Goal: Task Accomplishment & Management: Use online tool/utility

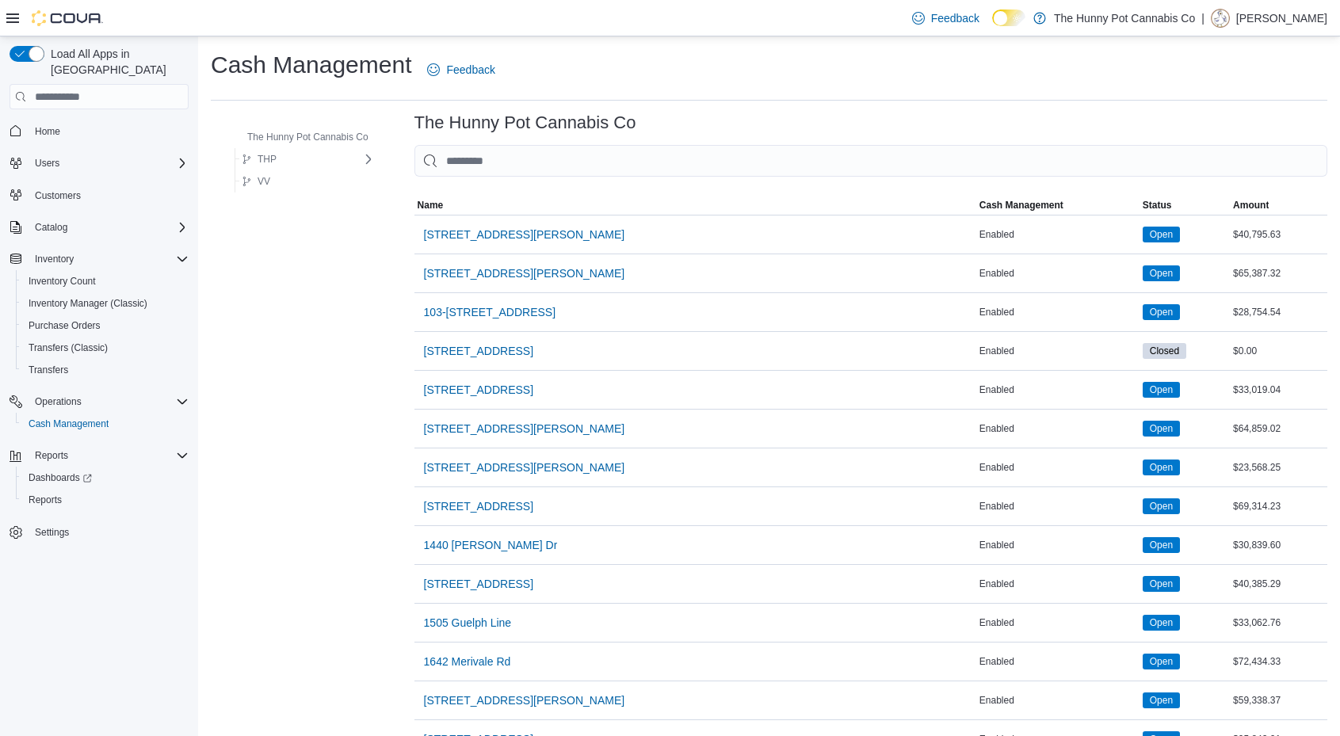
scroll to position [1163, 0]
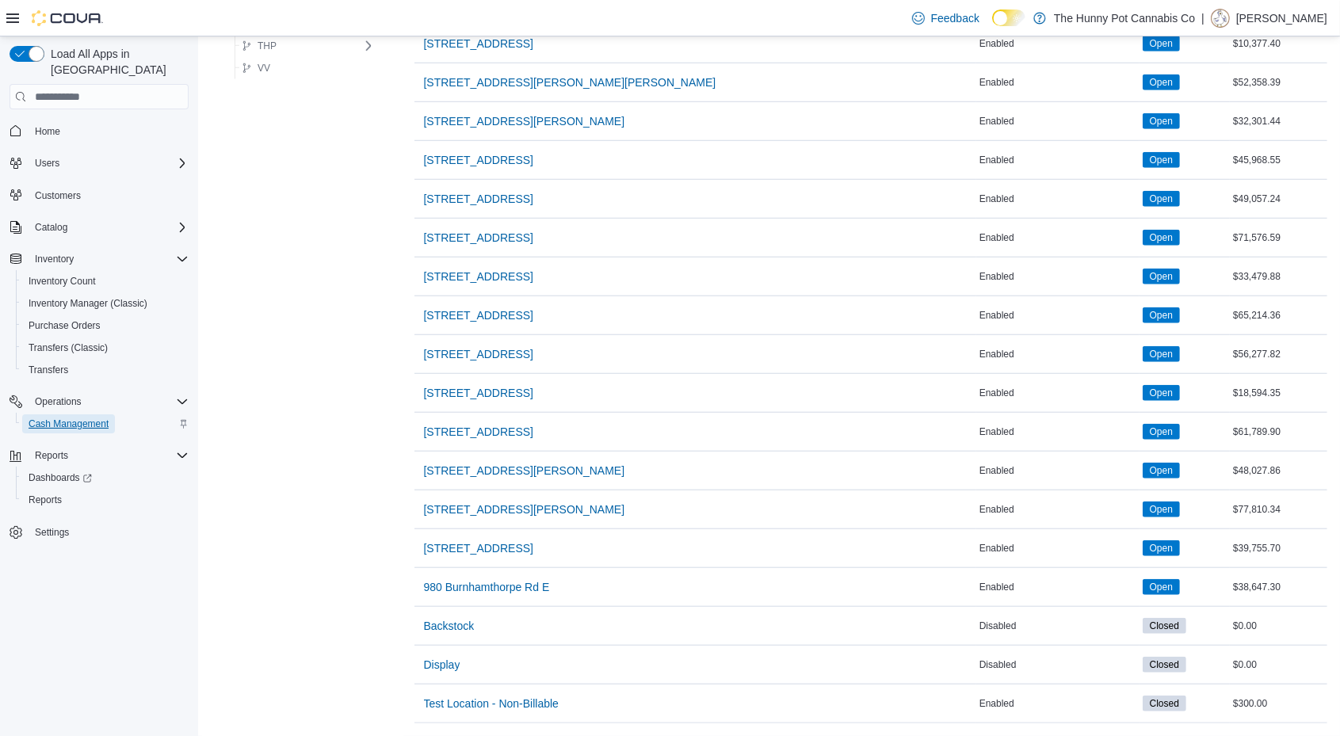
click at [63, 418] on span "Cash Management" at bounding box center [69, 424] width 80 height 13
click at [44, 415] on span "Cash Management" at bounding box center [69, 424] width 80 height 19
click at [492, 346] on span "[STREET_ADDRESS]" at bounding box center [478, 354] width 109 height 16
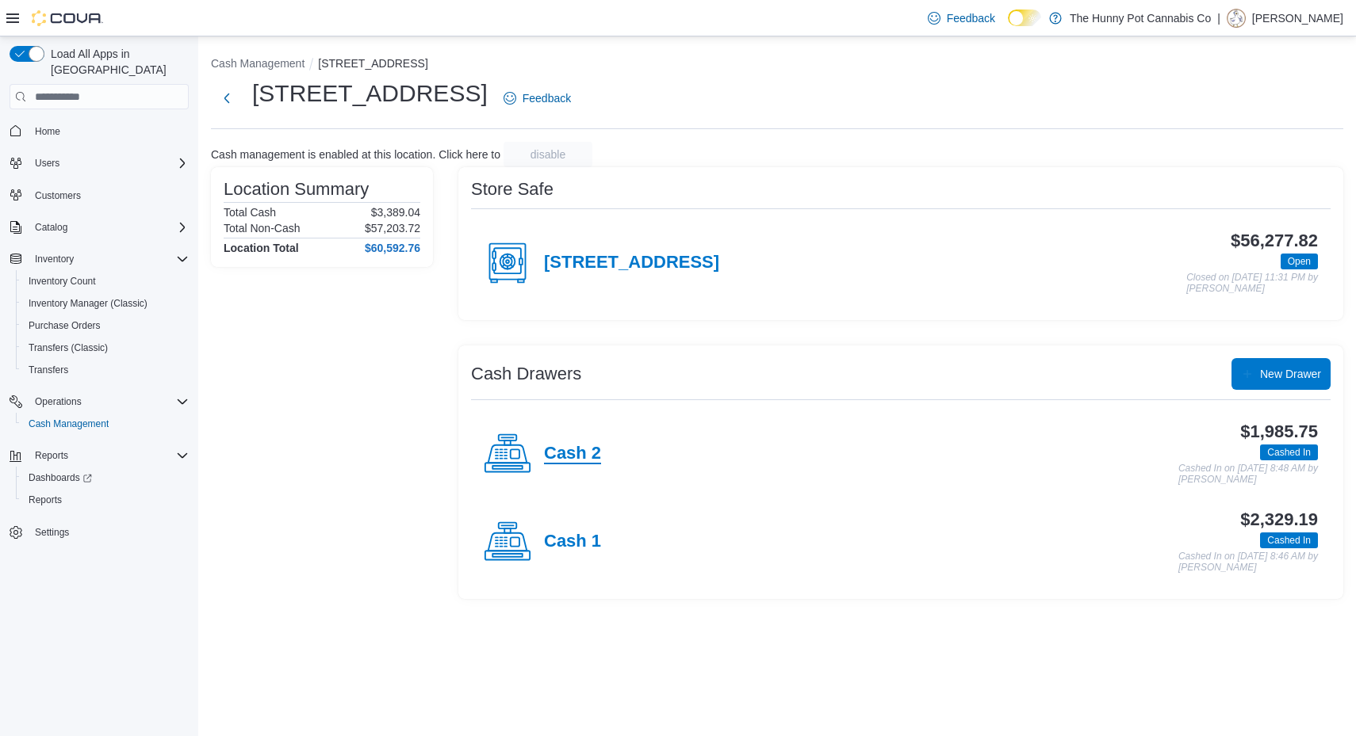
click at [575, 445] on h4 "Cash 2" at bounding box center [572, 454] width 57 height 21
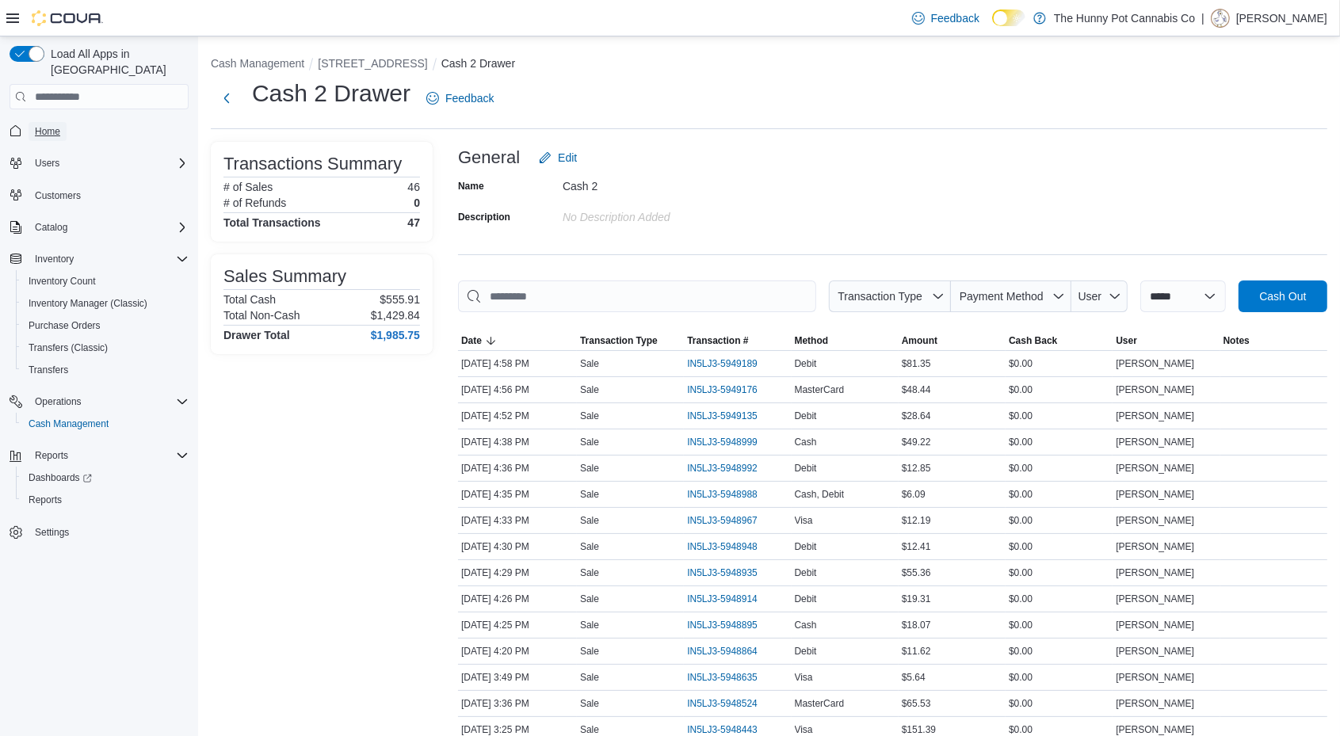
click at [54, 125] on span "Home" at bounding box center [47, 131] width 25 height 13
click at [730, 436] on span "IN5LJ3-5949135" at bounding box center [722, 442] width 71 height 13
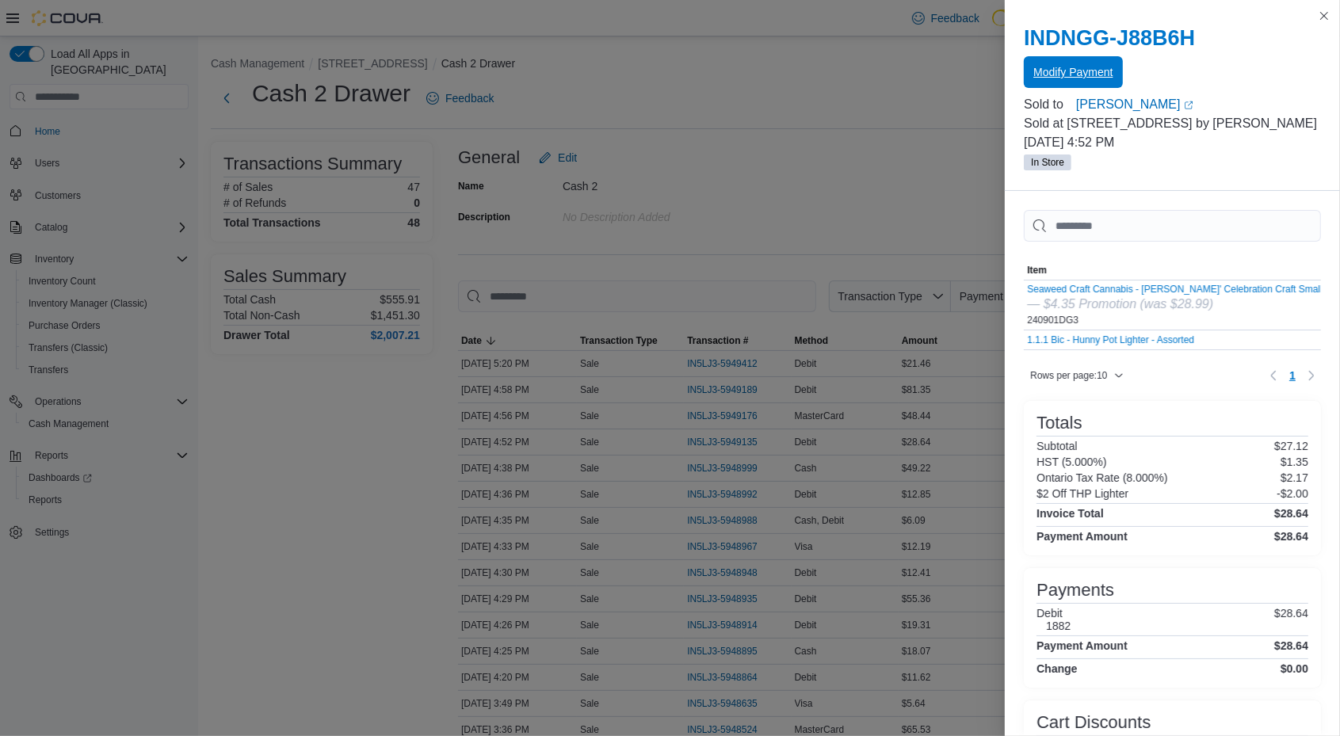
click at [1038, 64] on span "Modify Payment" at bounding box center [1073, 72] width 79 height 32
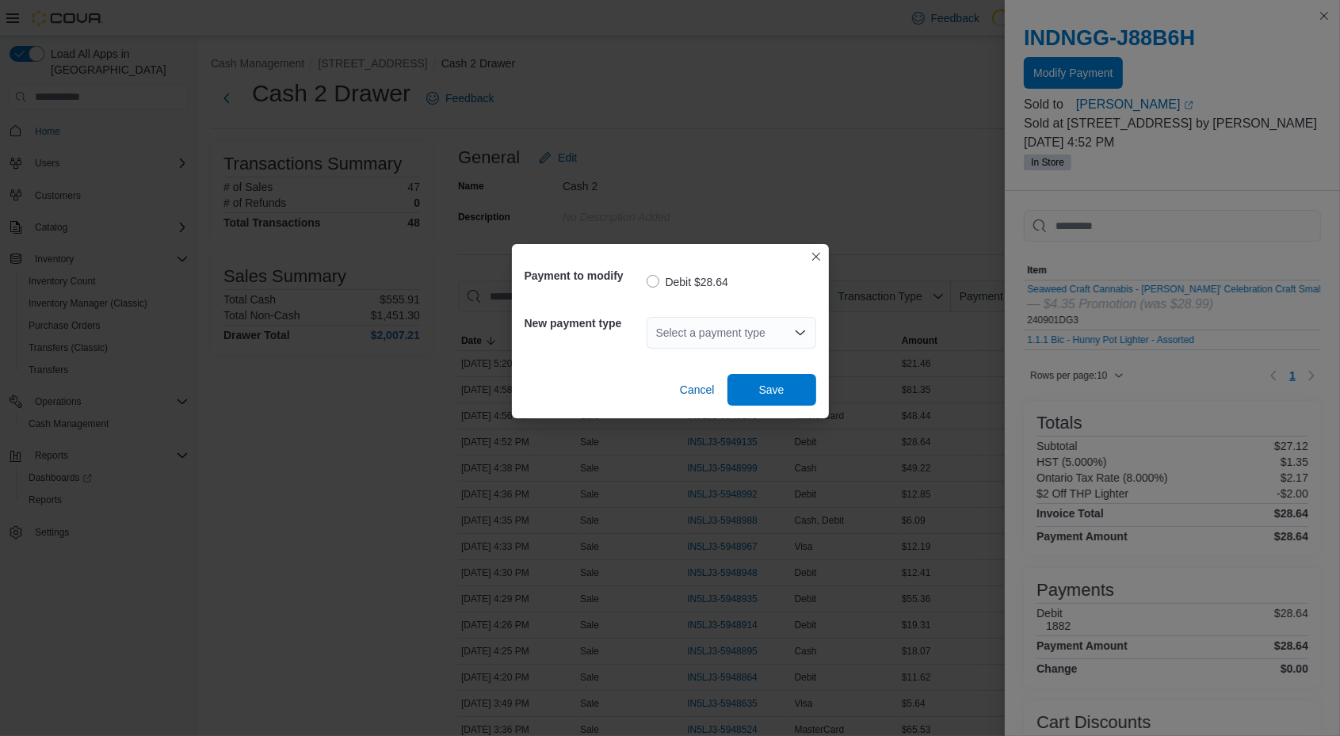
click at [696, 341] on div "Select a payment type" at bounding box center [732, 333] width 170 height 32
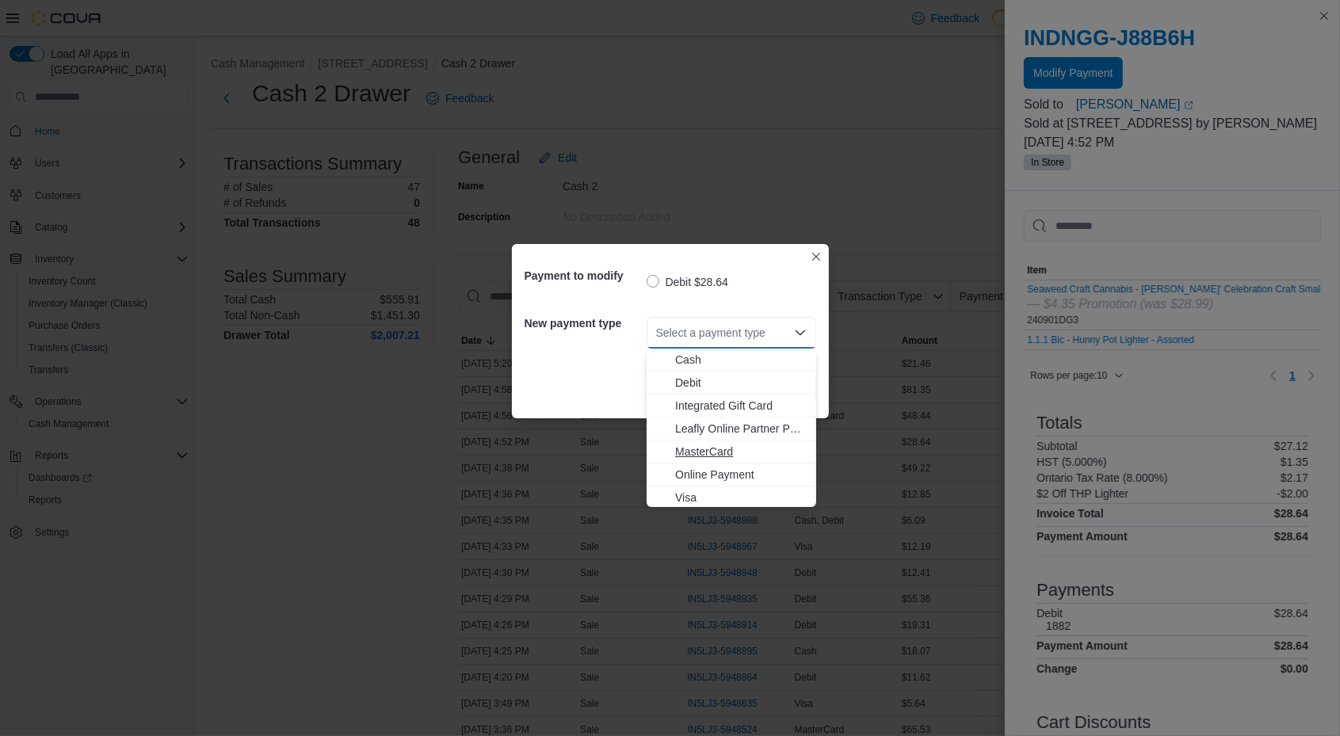
click at [732, 462] on button "MasterCard" at bounding box center [732, 452] width 170 height 23
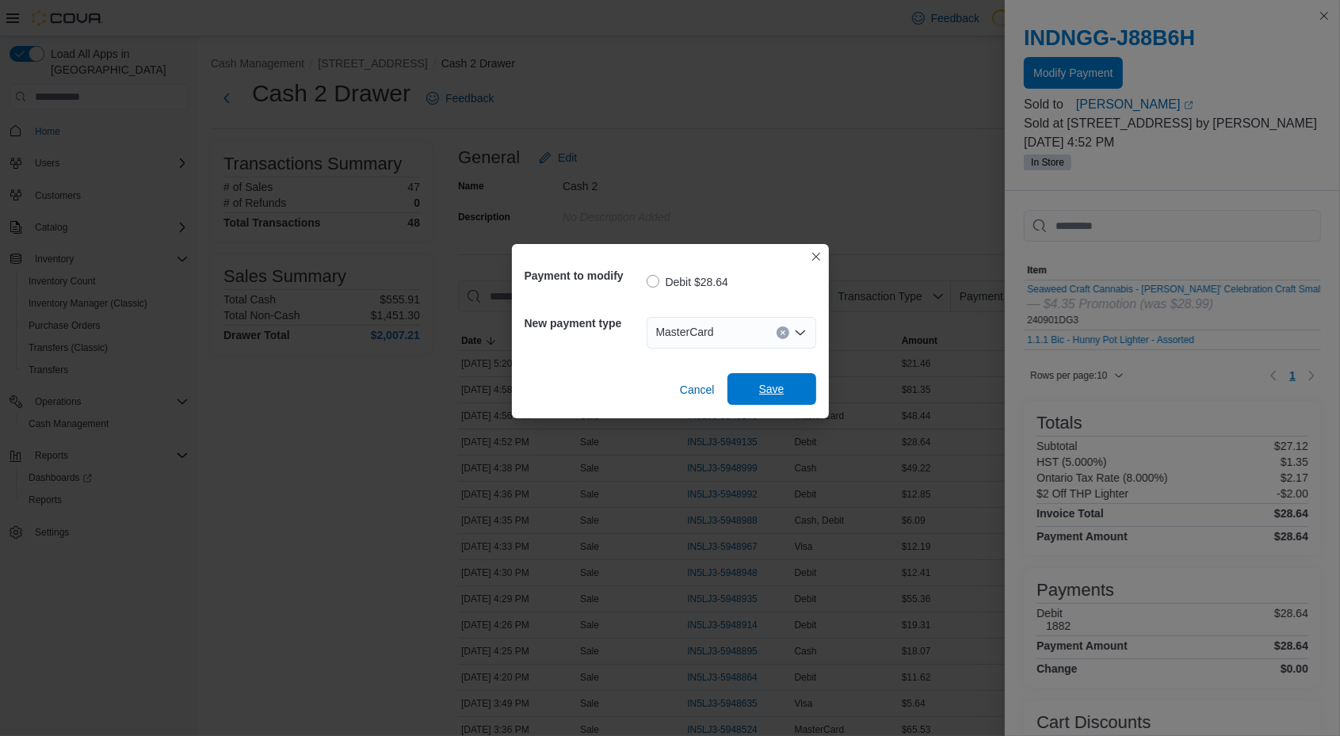
click at [773, 403] on span "Save" at bounding box center [772, 389] width 70 height 32
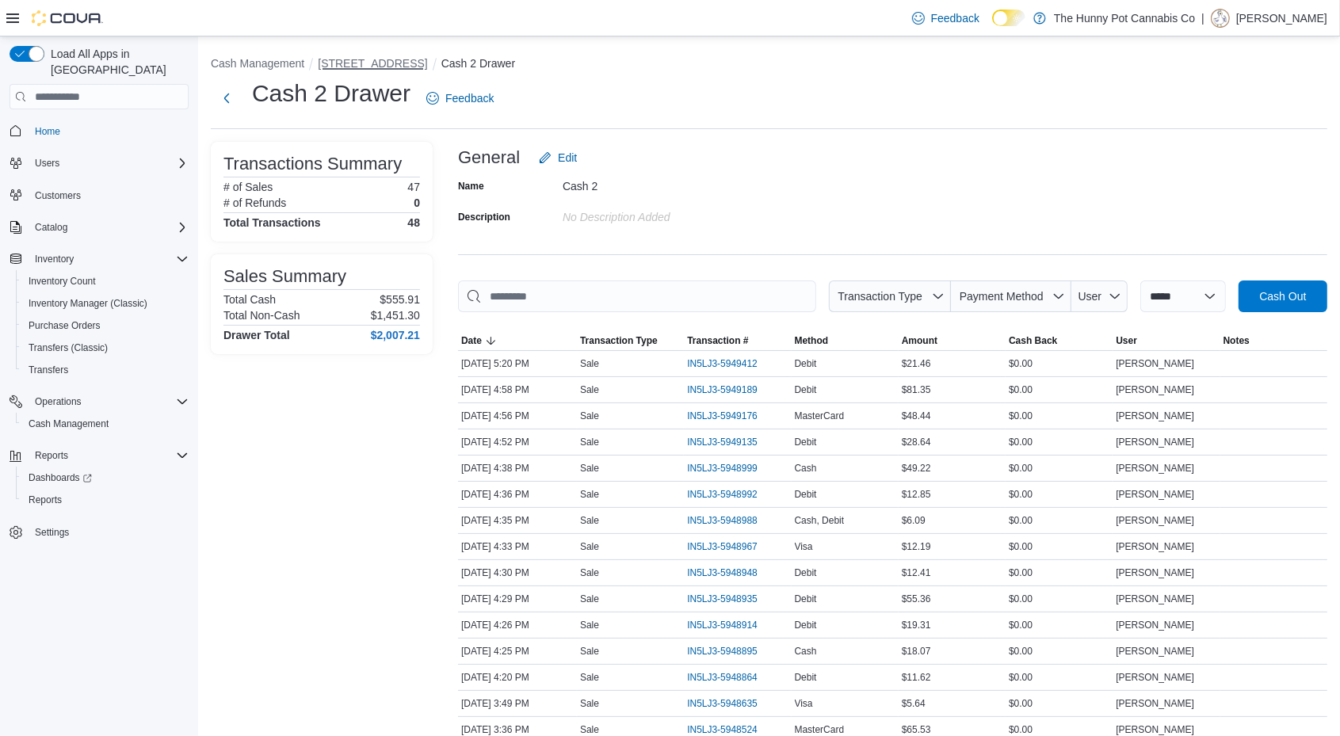
click at [365, 69] on button "[STREET_ADDRESS]" at bounding box center [372, 63] width 109 height 13
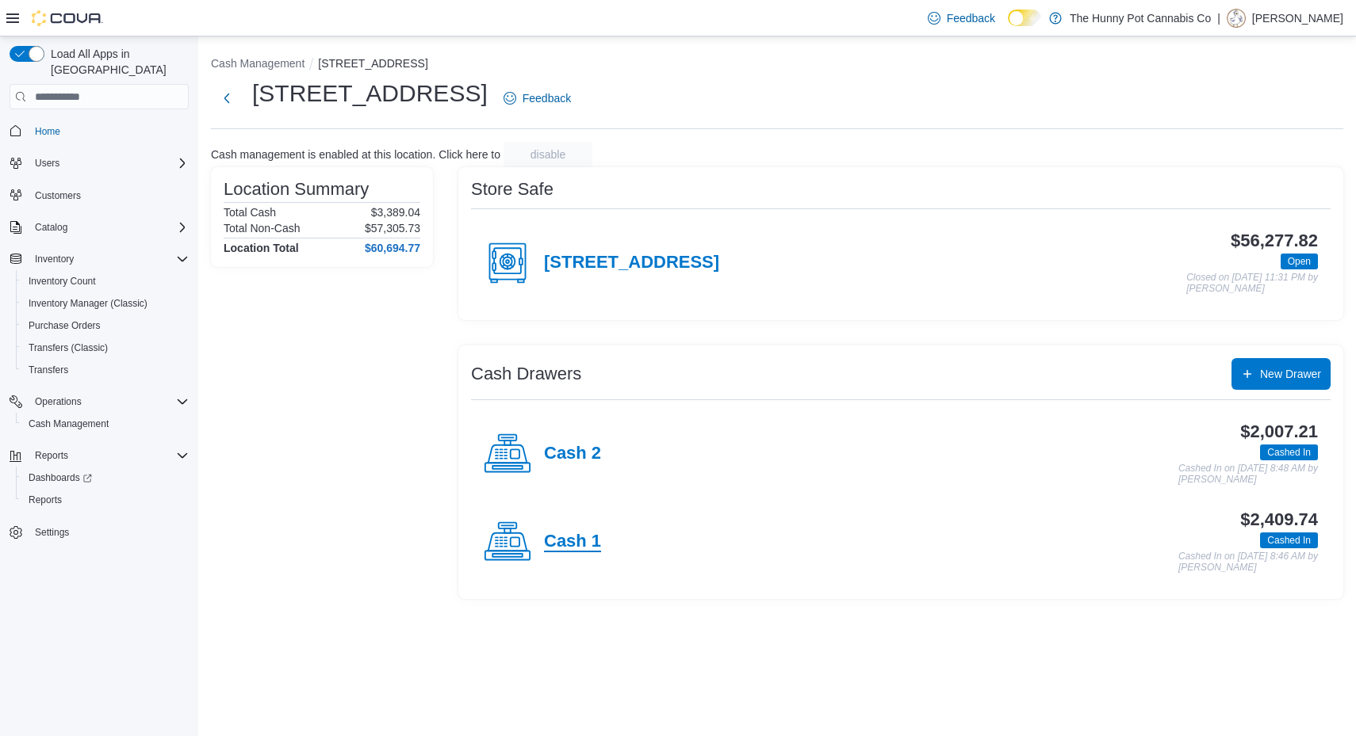
click at [563, 532] on h4 "Cash 1" at bounding box center [572, 542] width 57 height 21
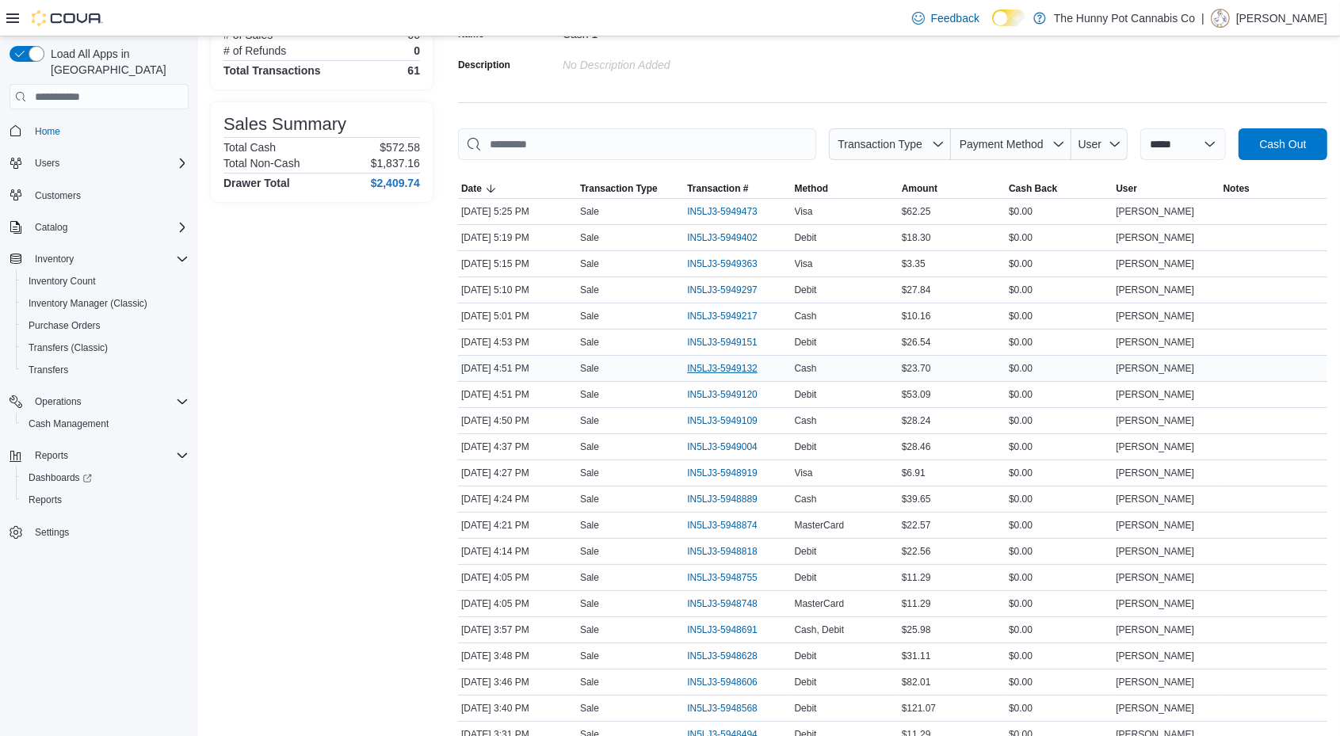
scroll to position [153, 0]
click at [736, 440] on span "IN5LJ3-5949004" at bounding box center [722, 446] width 71 height 13
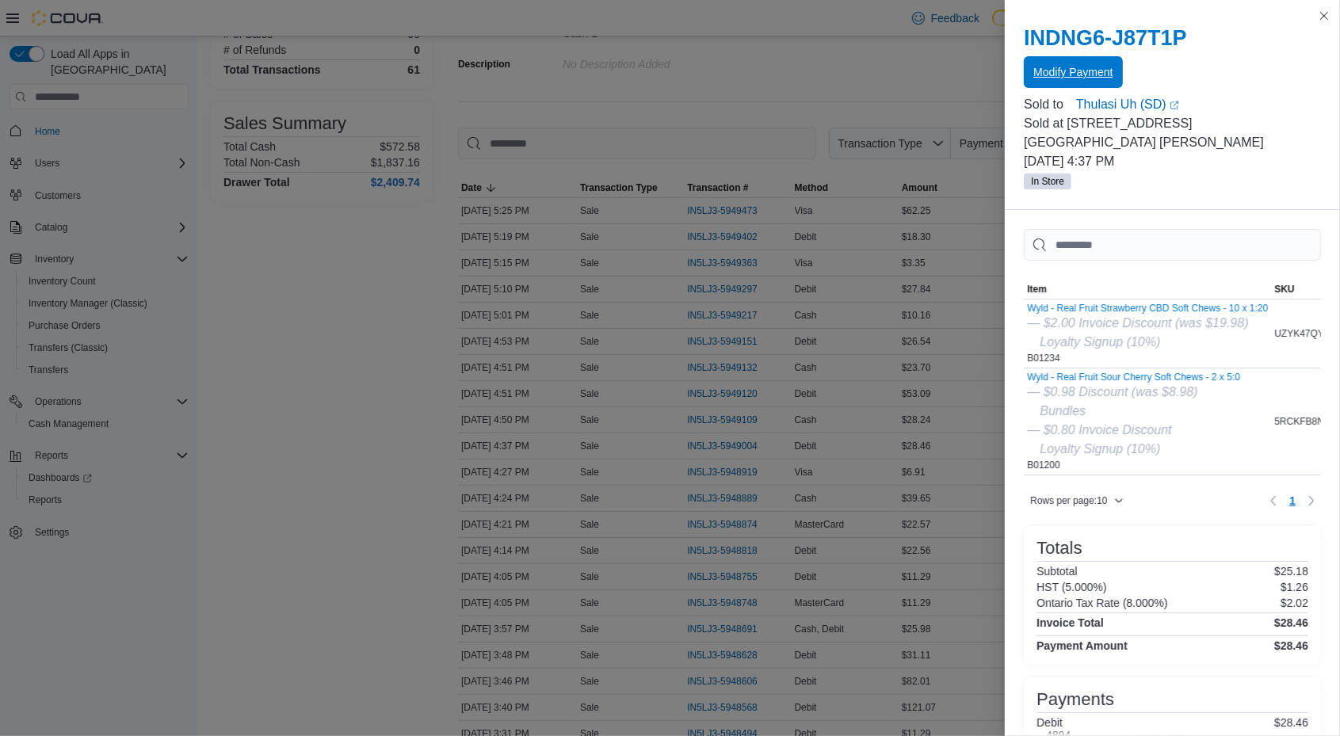
click at [1079, 78] on span "Modify Payment" at bounding box center [1073, 72] width 79 height 16
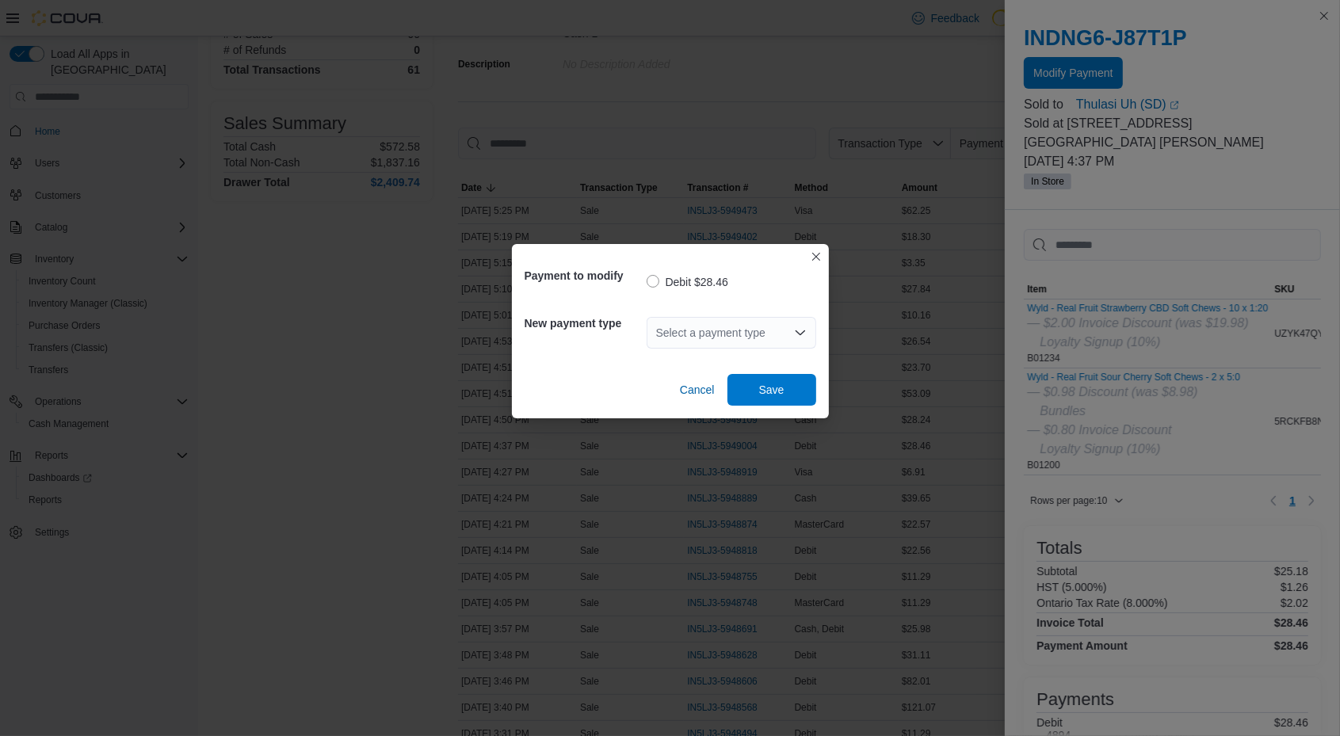
click at [1130, 354] on div "Payment to modify Debit $28.46 New payment type Select a payment type Cancel Sa…" at bounding box center [670, 368] width 1340 height 736
click at [686, 384] on span "Cancel" at bounding box center [697, 390] width 35 height 16
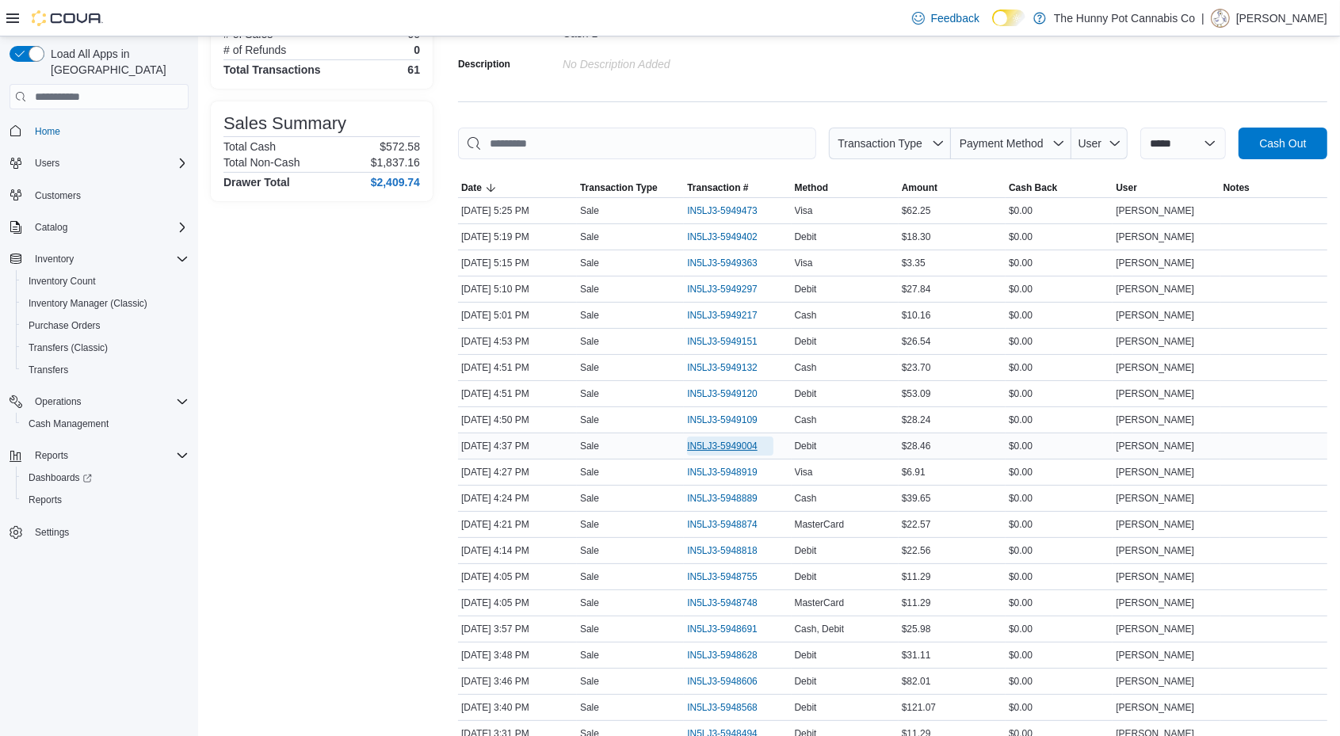
click at [728, 437] on span "IN5LJ3-5949004" at bounding box center [730, 446] width 86 height 19
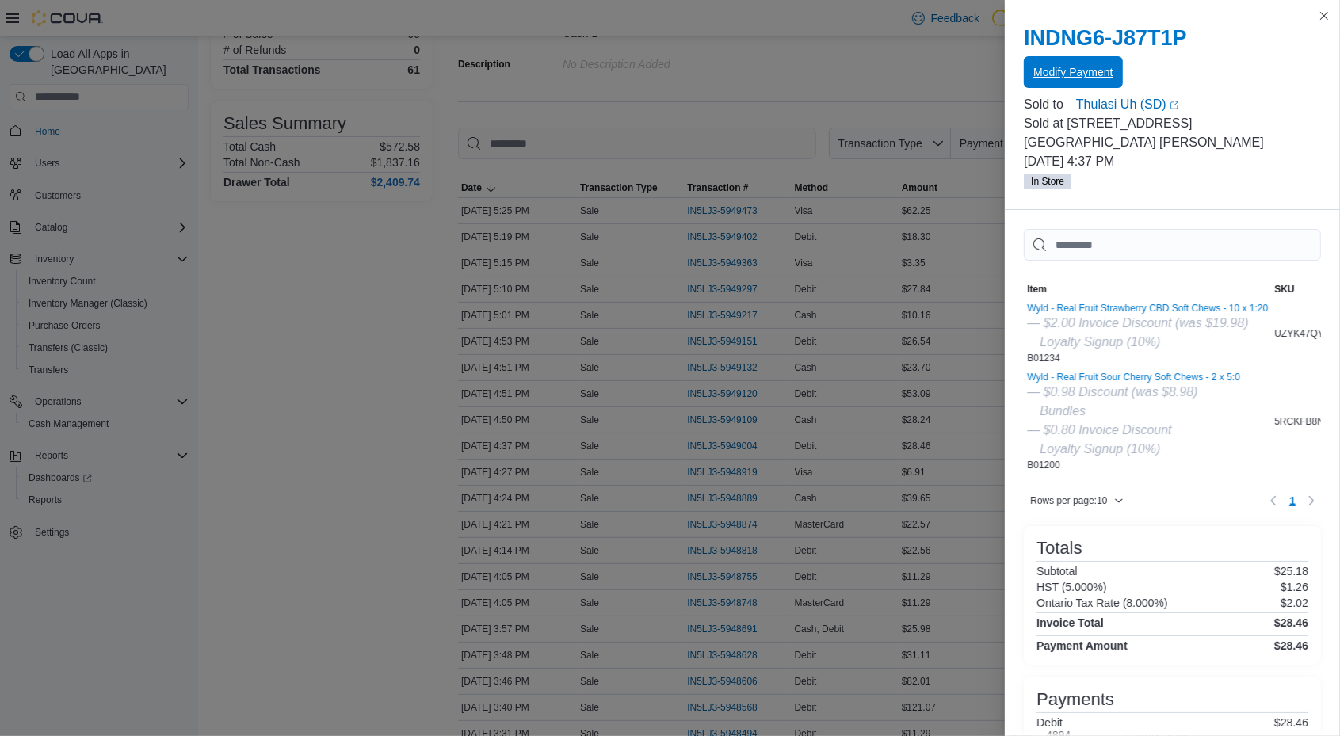
click at [1073, 60] on span "Modify Payment" at bounding box center [1073, 72] width 79 height 32
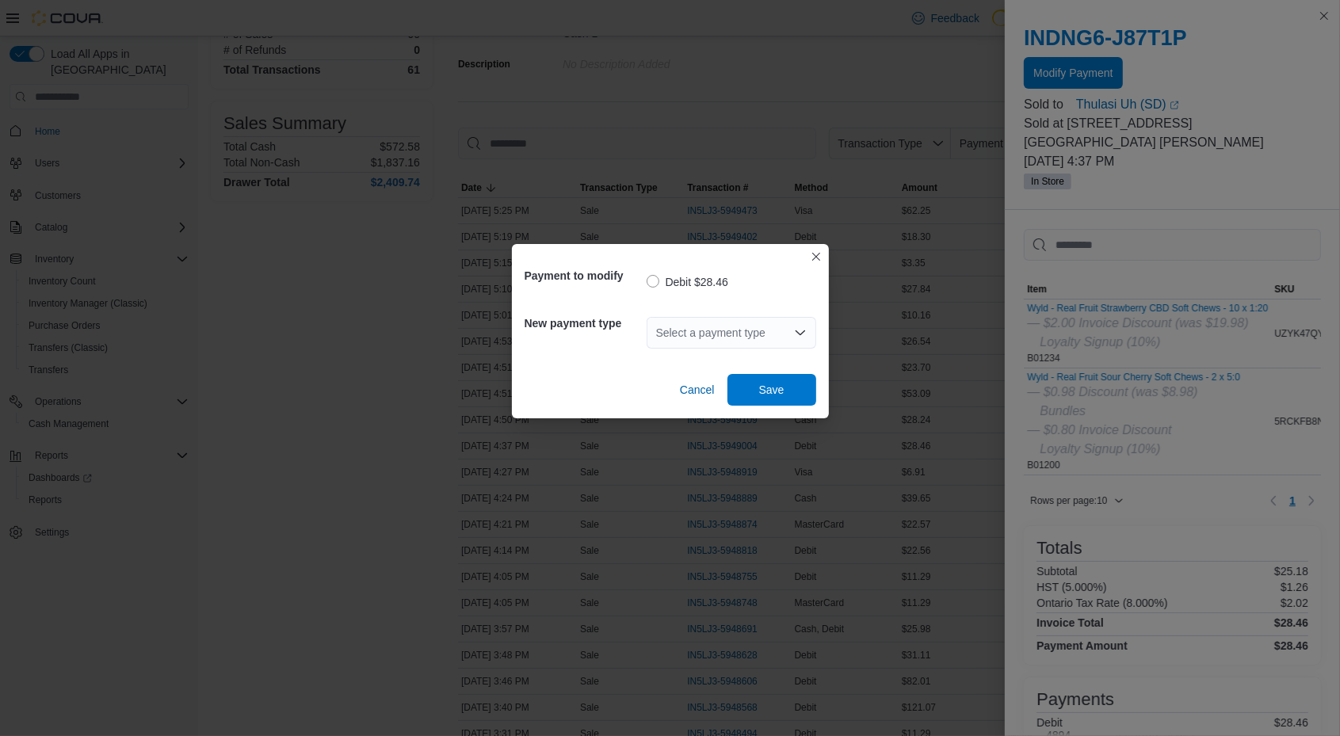
click at [699, 339] on div "Select a payment type" at bounding box center [732, 333] width 170 height 32
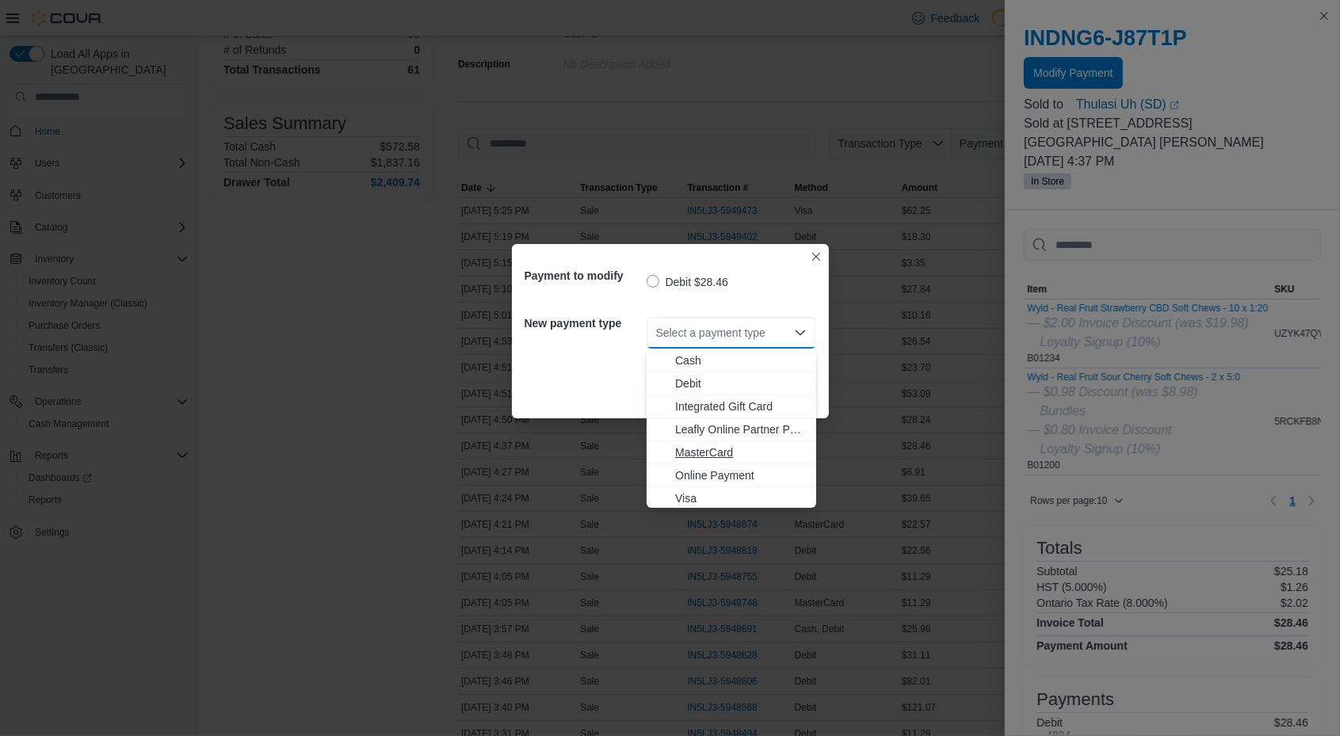
click at [725, 449] on span "MasterCard" at bounding box center [741, 453] width 132 height 16
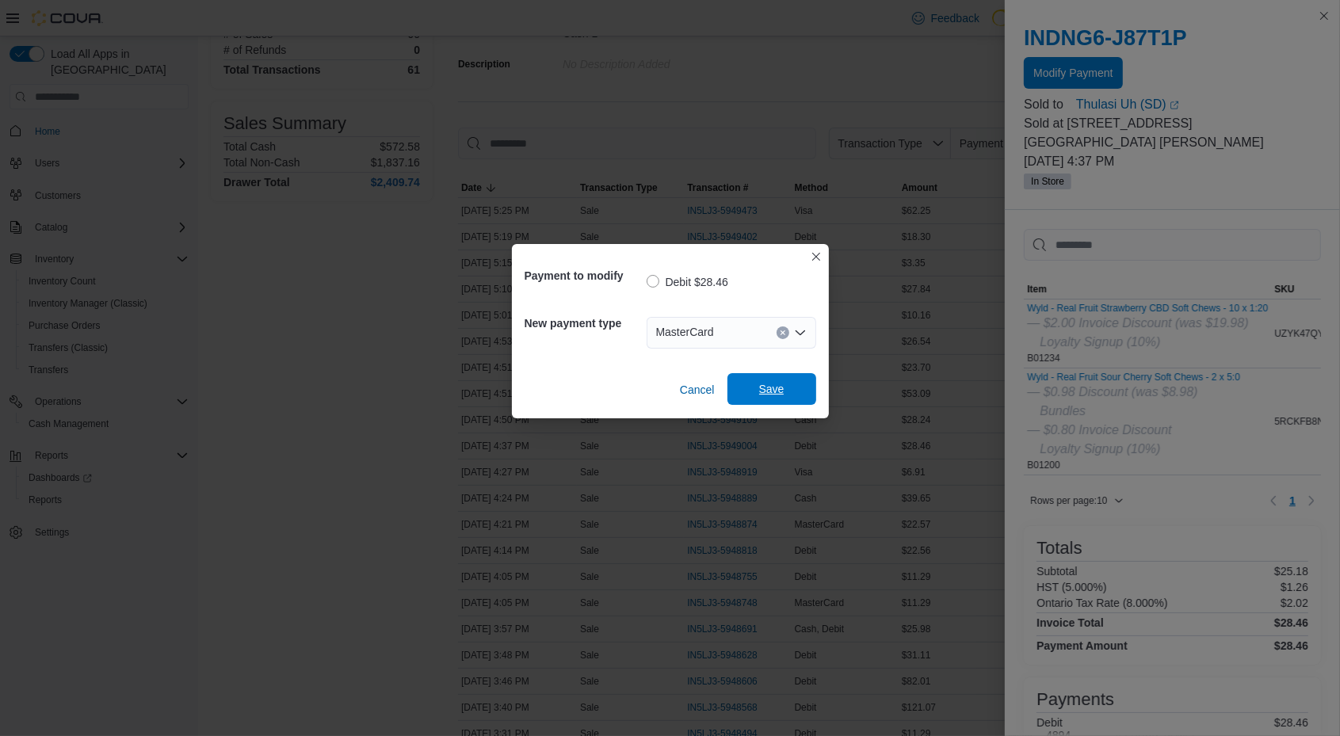
click at [766, 396] on span "Save" at bounding box center [771, 389] width 25 height 16
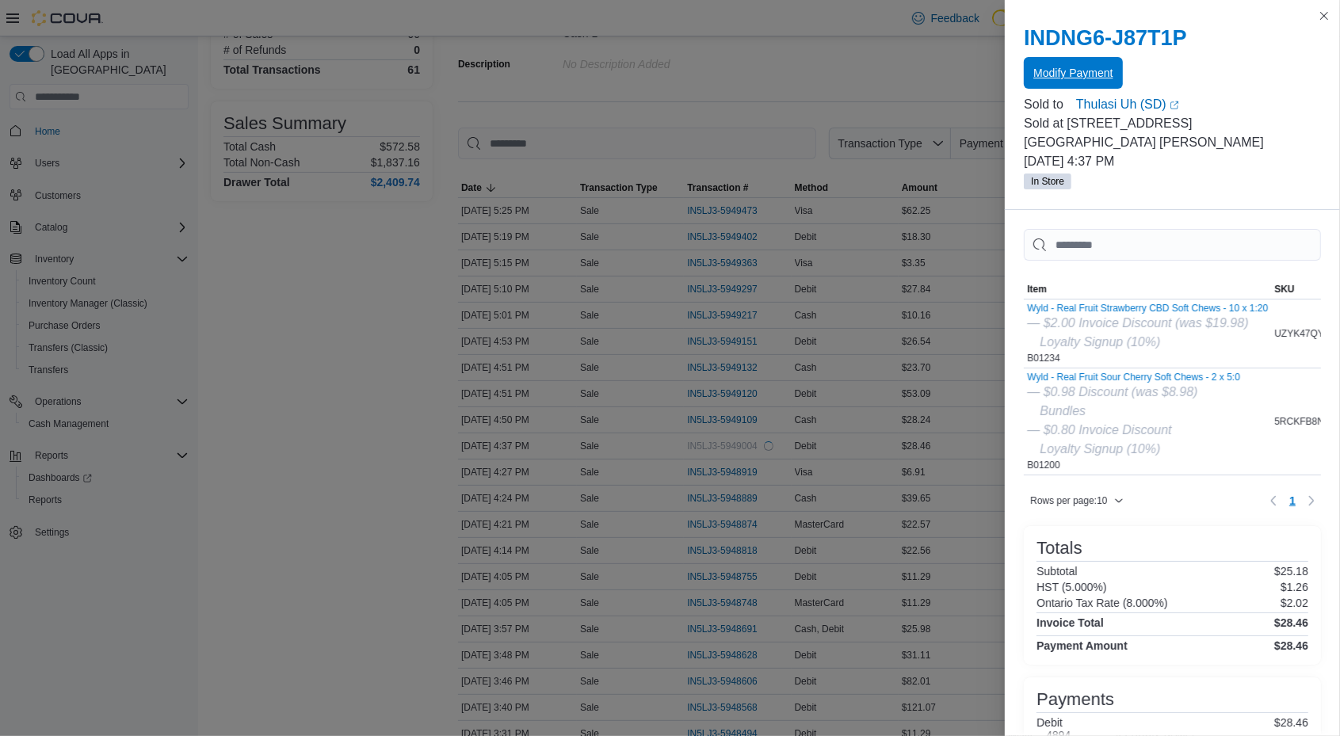
scroll to position [0, 0]
